Goal: Information Seeking & Learning: Find contact information

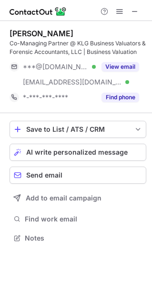
scroll to position [231, 152]
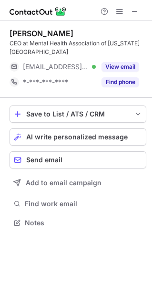
scroll to position [216, 152]
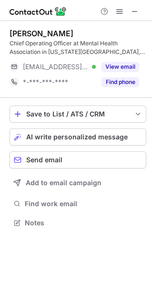
scroll to position [216, 152]
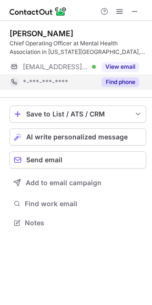
click at [121, 85] on button "Find phone" at bounding box center [121, 82] width 38 height 10
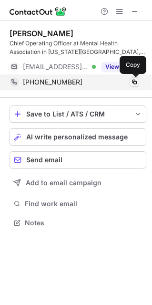
click at [132, 81] on span at bounding box center [135, 82] width 8 height 8
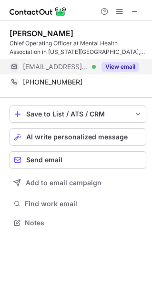
click at [116, 61] on div "View email" at bounding box center [117, 66] width 43 height 15
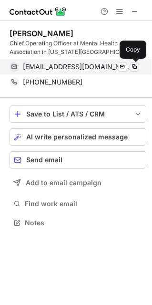
click at [132, 65] on span at bounding box center [135, 67] width 8 height 8
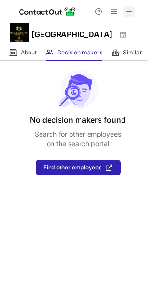
click at [128, 10] on span at bounding box center [130, 12] width 8 height 8
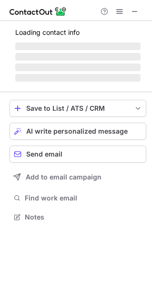
scroll to position [231, 152]
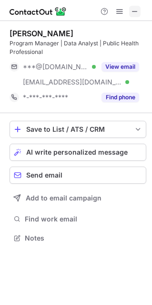
click at [131, 12] on span at bounding box center [135, 12] width 8 height 8
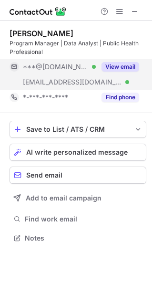
click at [125, 66] on button "View email" at bounding box center [121, 67] width 38 height 10
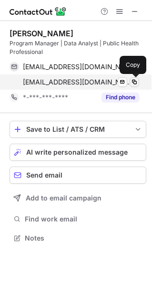
click at [134, 83] on span at bounding box center [135, 82] width 8 height 8
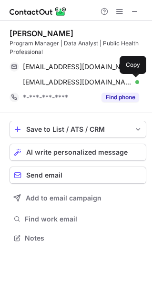
click at [62, 29] on div "Esarrah Hopkins" at bounding box center [42, 34] width 64 height 10
copy div "Esarrah Hopkins"
drag, startPoint x: 63, startPoint y: 29, endPoint x: 5, endPoint y: 35, distance: 57.6
click at [5, 35] on div "Esarrah Hopkins Program Manager | Data Analyst | Public Health Professional esa…" at bounding box center [76, 137] width 152 height 232
click at [32, 41] on div "Program Manager | Data Analyst | Public Health Professional" at bounding box center [78, 47] width 137 height 17
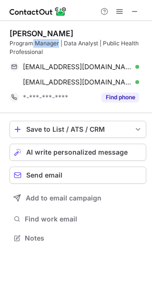
drag, startPoint x: 32, startPoint y: 41, endPoint x: 43, endPoint y: 43, distance: 11.6
click at [43, 43] on div "Program Manager | Data Analyst | Public Health Professional" at bounding box center [78, 47] width 137 height 17
click at [24, 42] on div "Program Manager | Data Analyst | Public Health Professional" at bounding box center [78, 47] width 137 height 17
drag, startPoint x: 24, startPoint y: 42, endPoint x: 44, endPoint y: 42, distance: 20.1
click at [44, 42] on div "Program Manager | Data Analyst | Public Health Professional" at bounding box center [78, 47] width 137 height 17
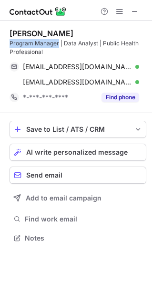
copy div "Program Manager"
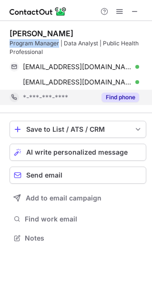
click at [112, 100] on button "Find phone" at bounding box center [121, 98] width 38 height 10
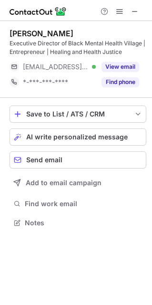
scroll to position [216, 152]
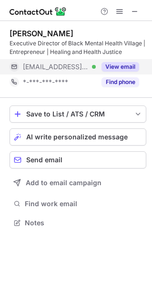
click at [129, 62] on button "View email" at bounding box center [121, 67] width 38 height 10
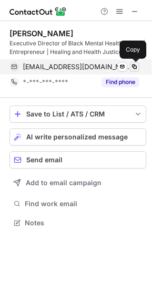
click at [132, 65] on span at bounding box center [135, 67] width 8 height 8
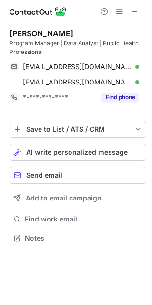
scroll to position [231, 152]
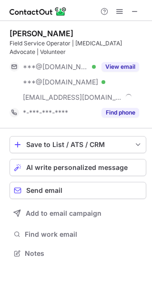
scroll to position [246, 152]
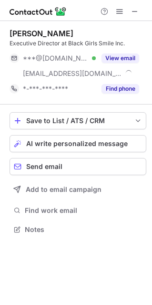
scroll to position [222, 152]
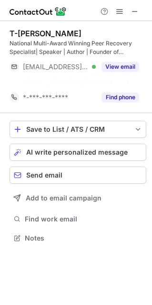
scroll to position [5, 5]
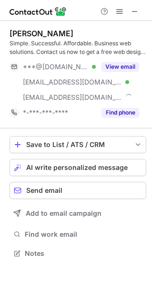
scroll to position [246, 152]
